Goal: Entertainment & Leisure: Consume media (video, audio)

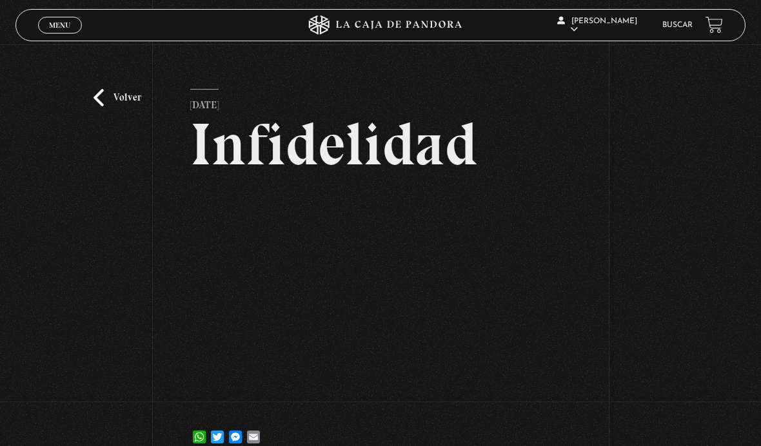
scroll to position [86, 0]
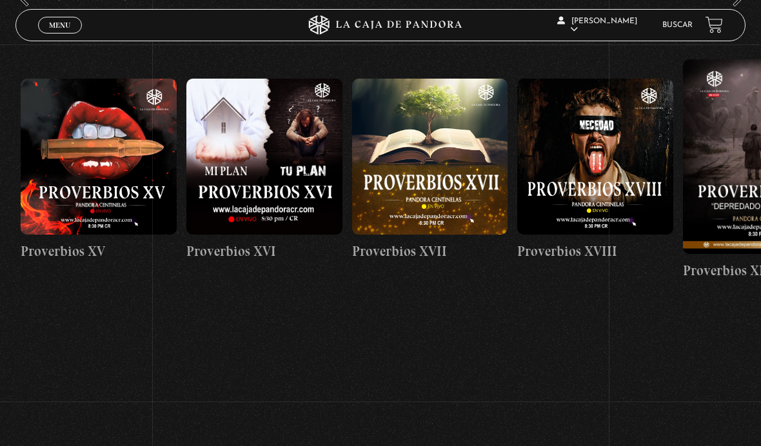
scroll to position [0, 3047]
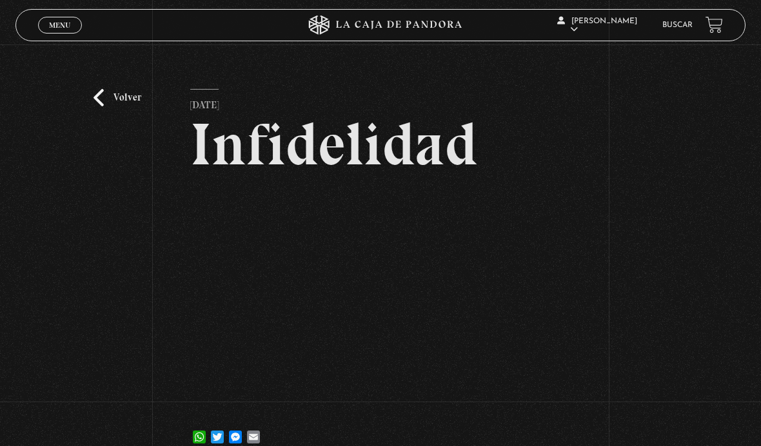
click at [96, 106] on link "Volver" at bounding box center [118, 97] width 48 height 17
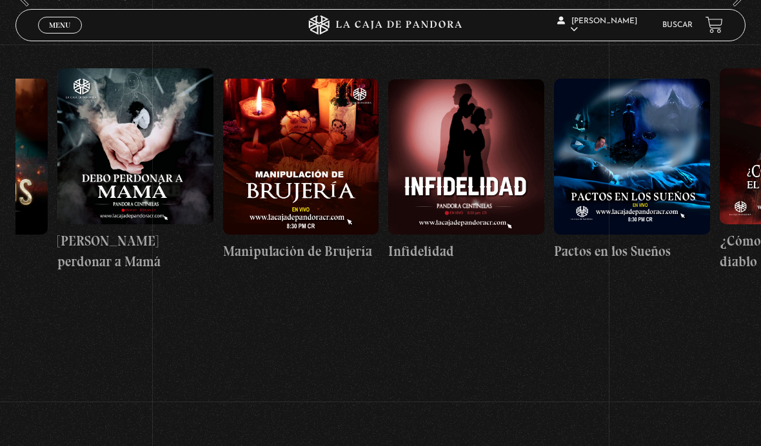
scroll to position [0, 5921]
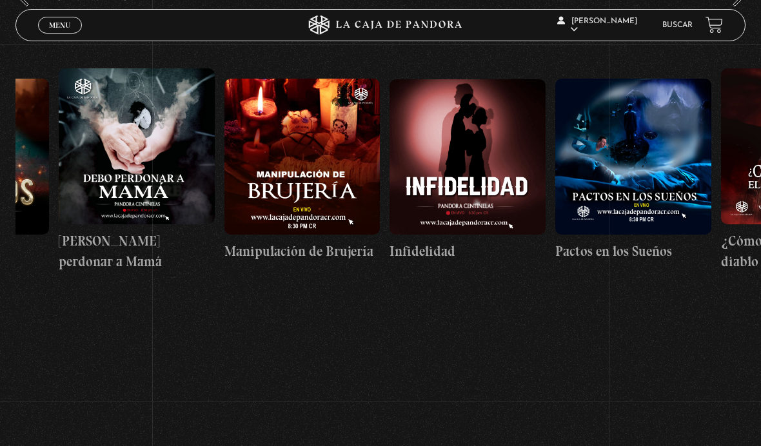
click at [357, 154] on figure at bounding box center [302, 157] width 156 height 156
